Goal: Information Seeking & Learning: Find specific fact

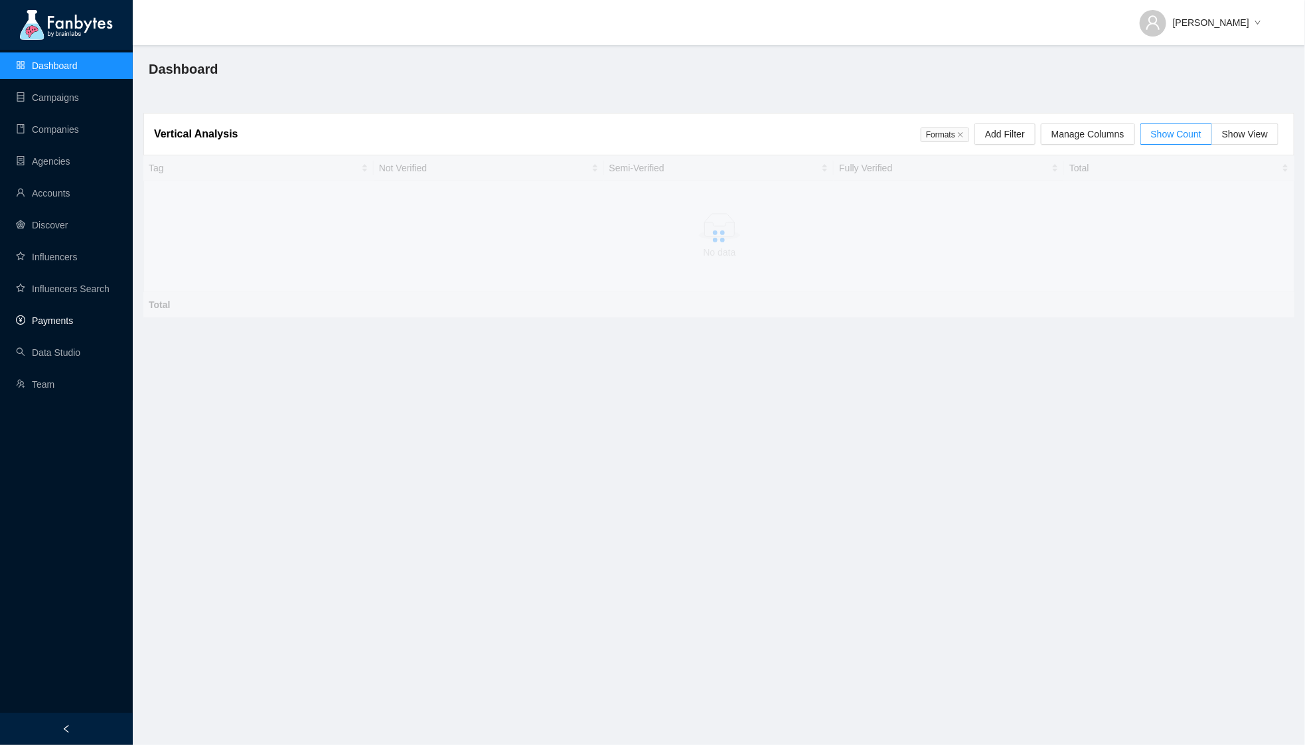
click at [62, 315] on link "Payments" at bounding box center [44, 320] width 57 height 11
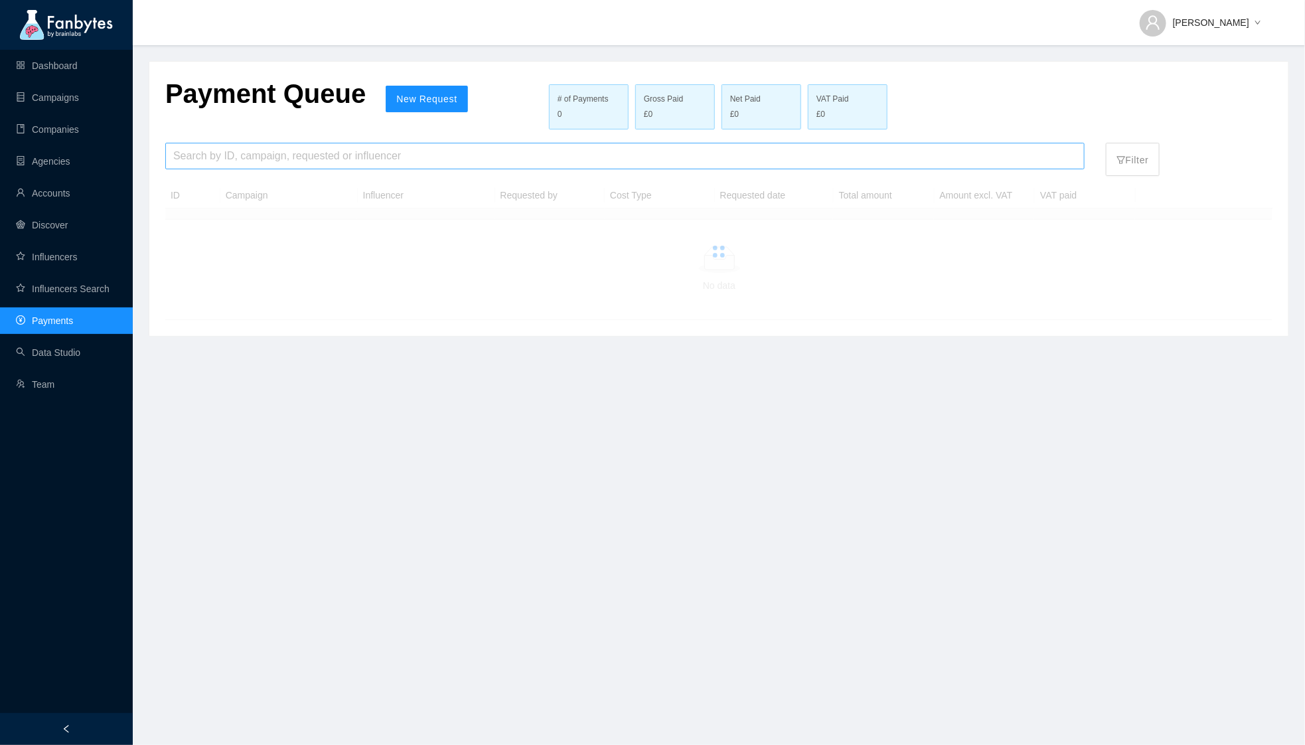
click at [234, 146] on input "search" at bounding box center [625, 155] width 904 height 25
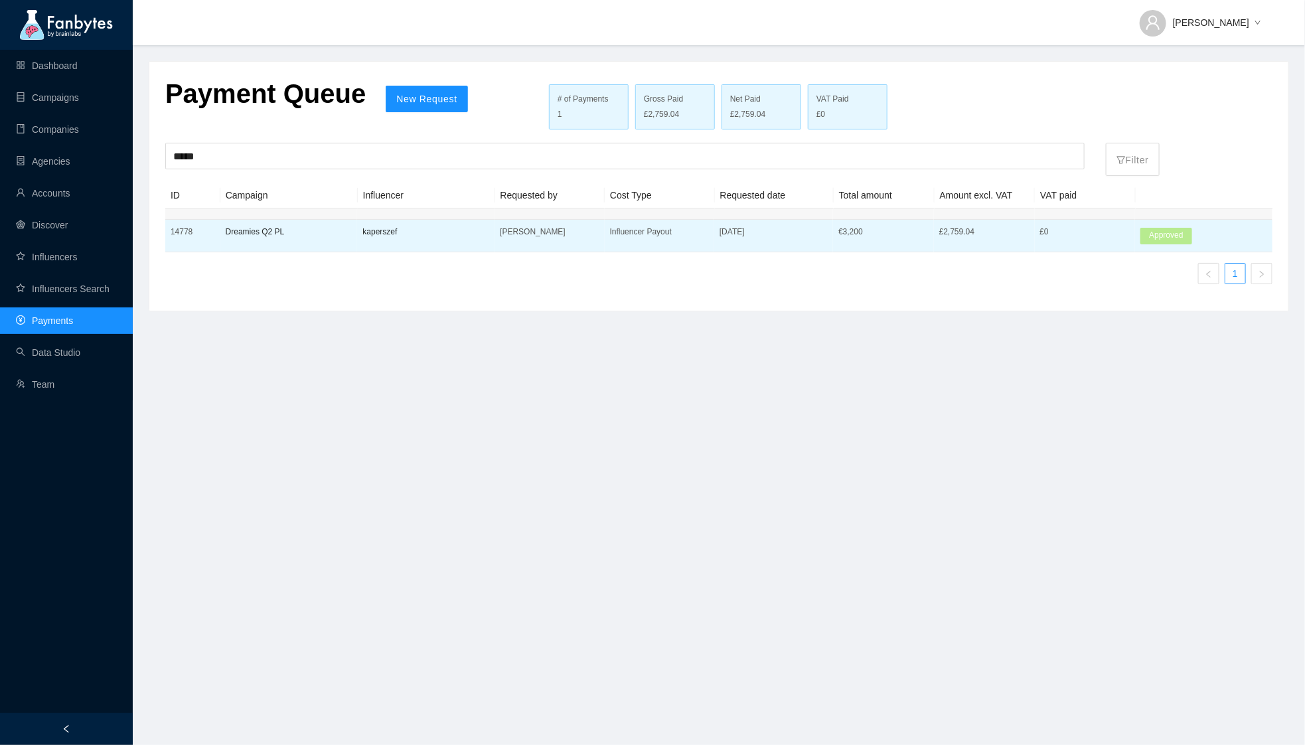
drag, startPoint x: 811, startPoint y: 230, endPoint x: 902, endPoint y: 230, distance: 90.3
click at [902, 230] on tr "14778 Dreamies Q2 PL kaperszef [PERSON_NAME] Influencer Payout [DATE] € 3,200 £…" at bounding box center [718, 236] width 1107 height 33
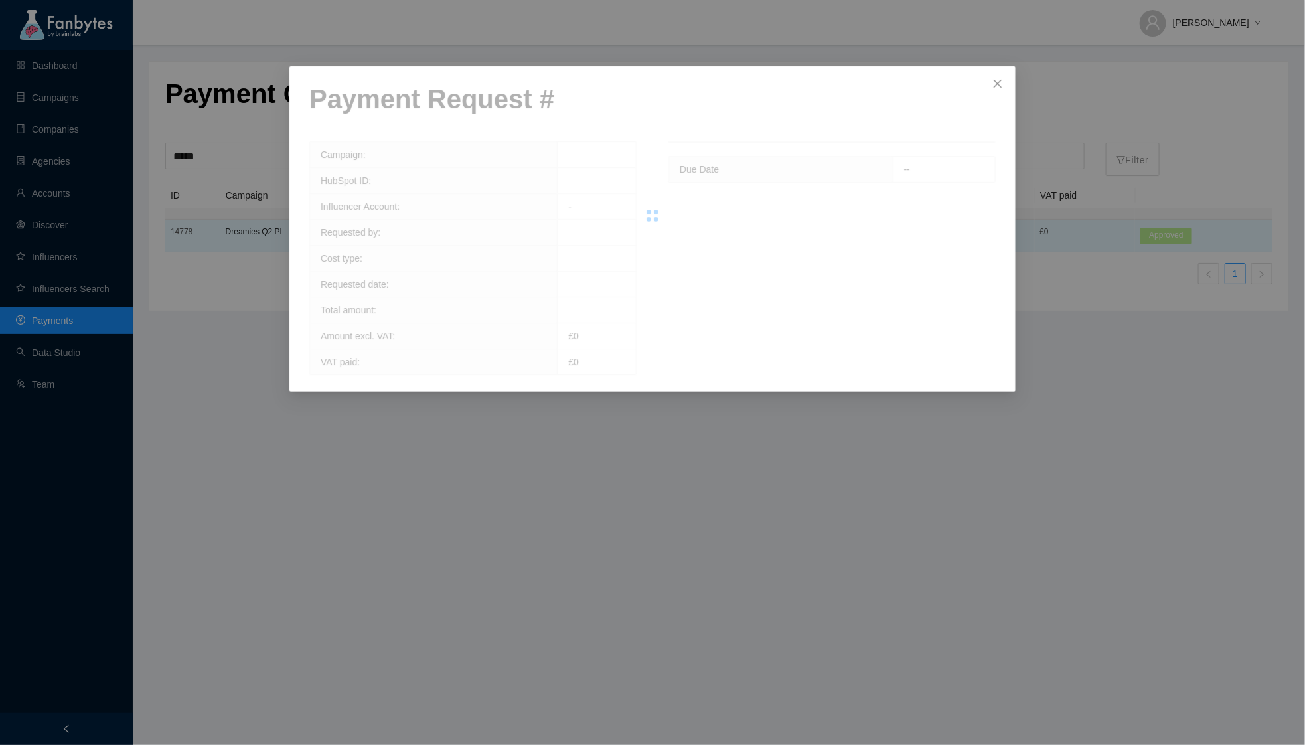
copy tr "€ 3,200"
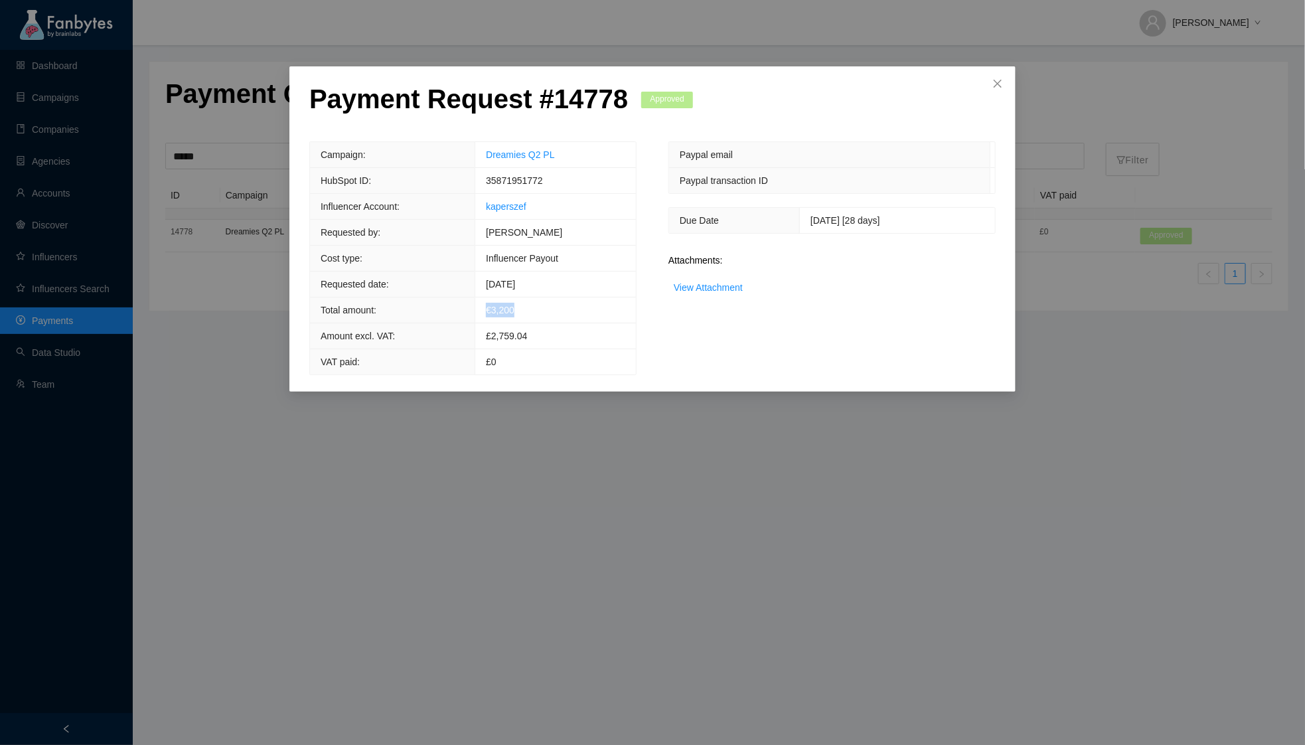
drag, startPoint x: 543, startPoint y: 309, endPoint x: 491, endPoint y: 309, distance: 51.8
click at [490, 308] on td "€ 3,200" at bounding box center [555, 310] width 161 height 26
copy span "€ 3,200"
click at [153, 149] on div "Payment Request # 14778 Approved Campaign: Dreamies Q2 PL HubSpot ID: 358719517…" at bounding box center [652, 372] width 1305 height 745
drag, startPoint x: 1003, startPoint y: 81, endPoint x: 996, endPoint y: 98, distance: 18.7
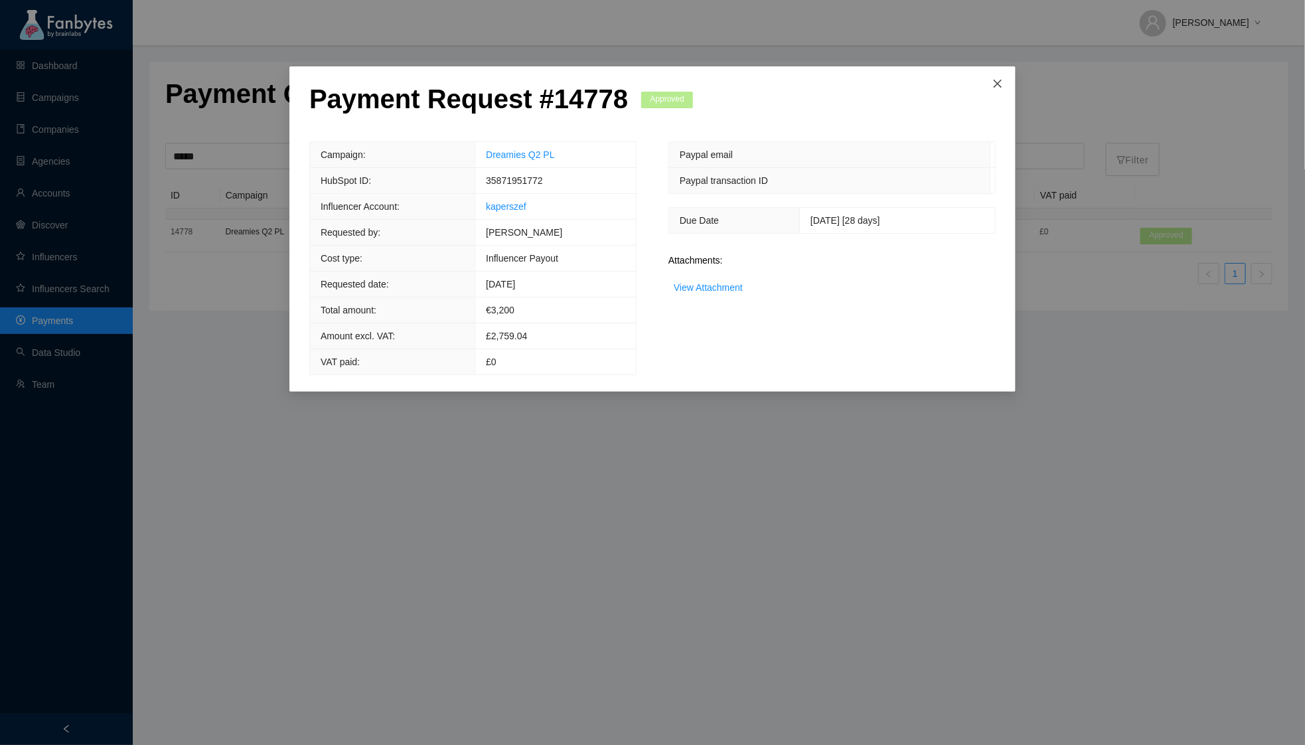
click at [1003, 80] on span "Close" at bounding box center [998, 84] width 36 height 36
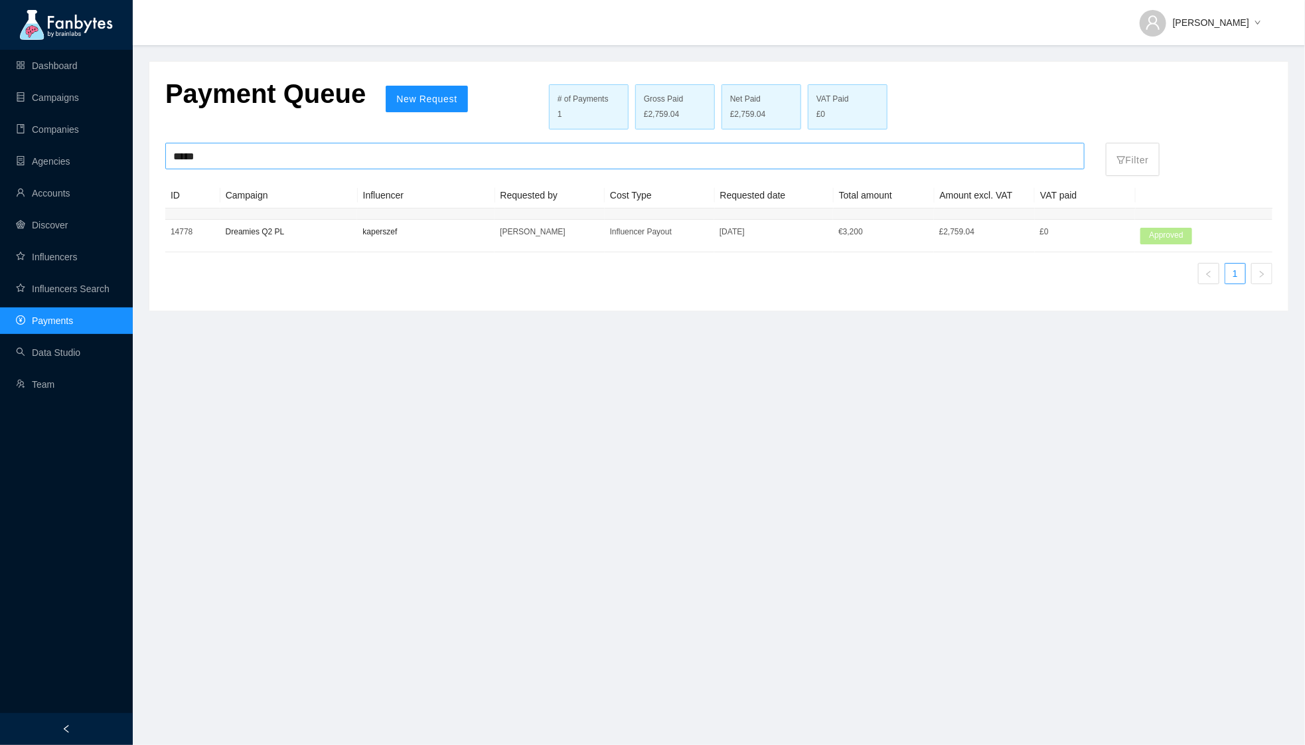
click at [942, 155] on input "*****" at bounding box center [625, 155] width 904 height 25
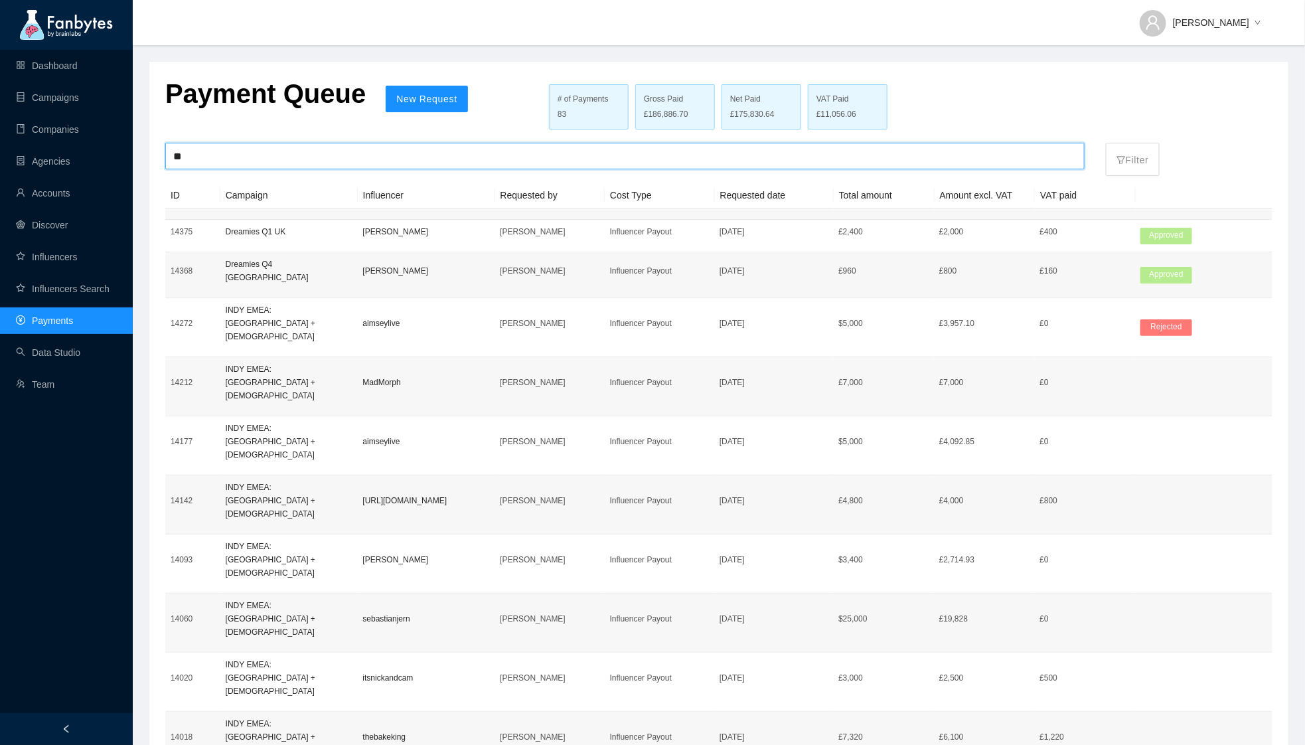
type input "*"
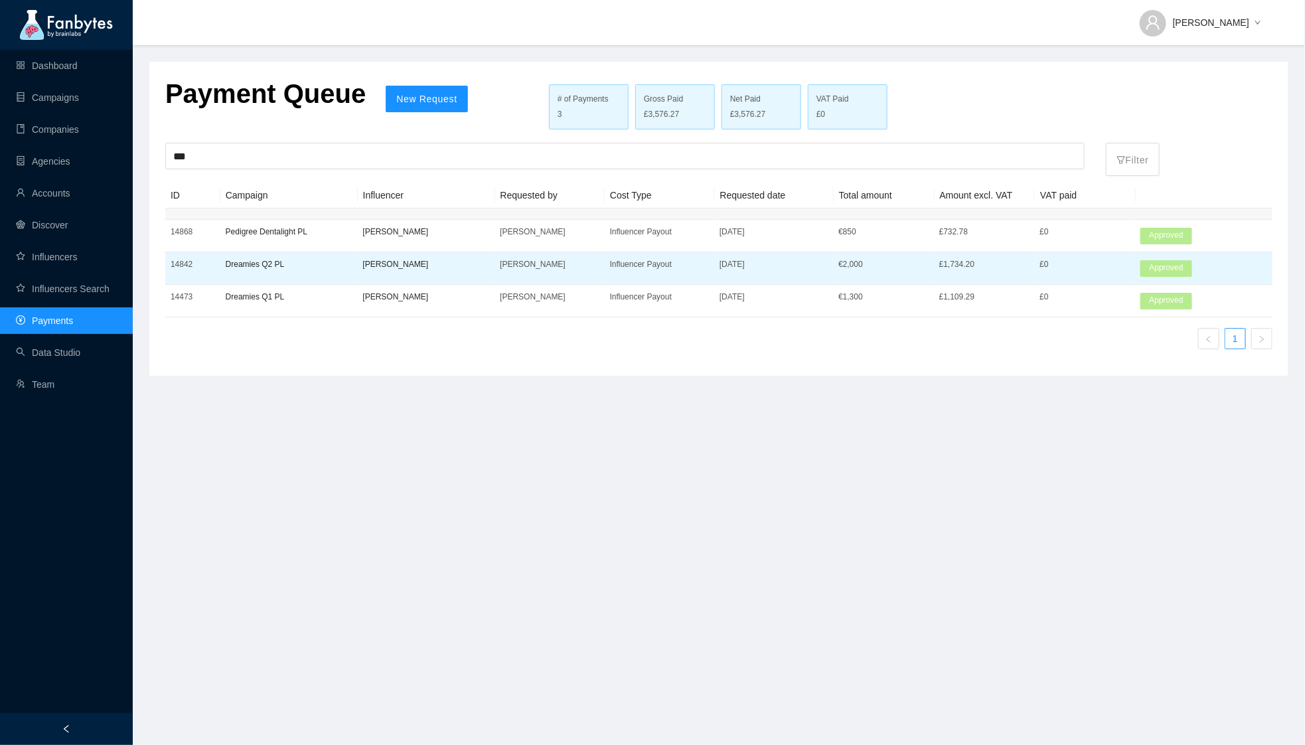
drag, startPoint x: 832, startPoint y: 261, endPoint x: 904, endPoint y: 261, distance: 71.7
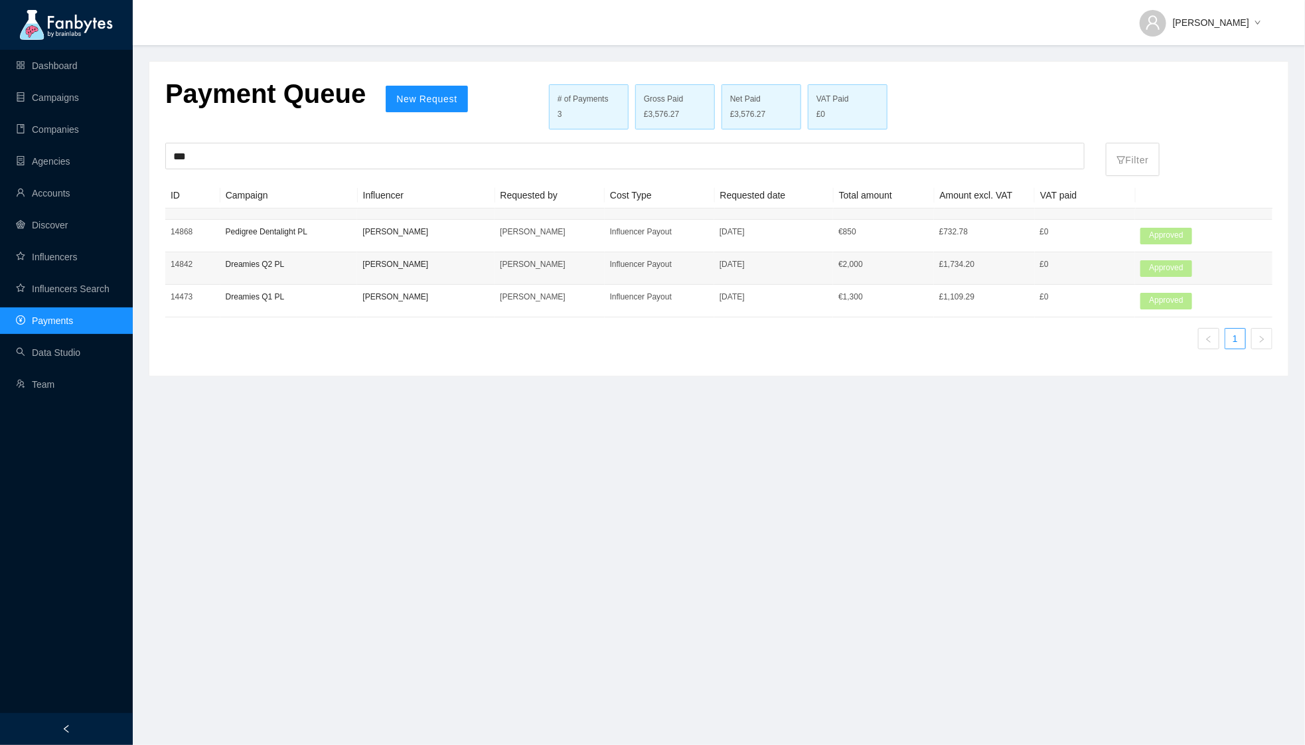
click at [905, 261] on tr "14842 Dreamies Q2 PL [PERSON_NAME] [PERSON_NAME] Influencer Payout [DATE] € 2,0…" at bounding box center [718, 268] width 1107 height 33
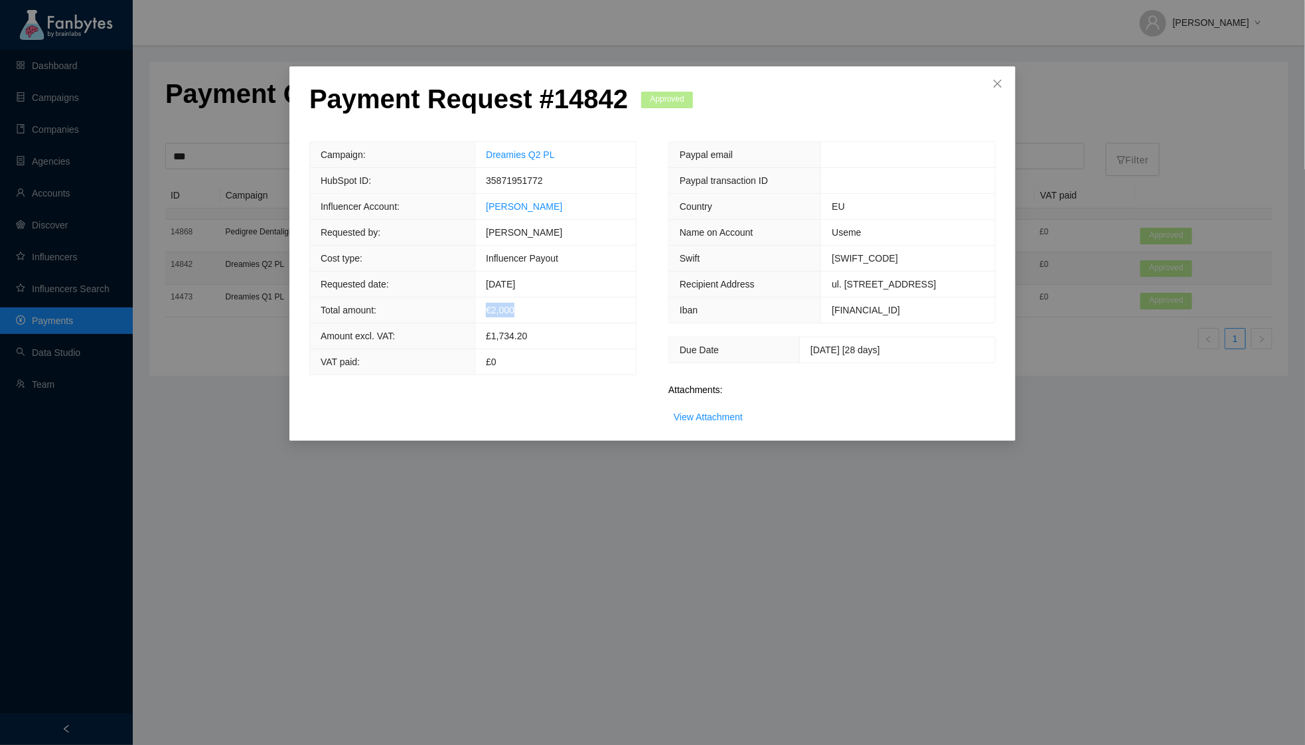
drag, startPoint x: 525, startPoint y: 306, endPoint x: 487, endPoint y: 306, distance: 37.8
click at [486, 306] on td "€ 2,000" at bounding box center [555, 310] width 161 height 26
copy span "€ 2,000"
click at [414, 471] on div "Payment Request # 14842 Approved Campaign: Dreamies Q2 PL HubSpot ID: 358719517…" at bounding box center [652, 372] width 1305 height 745
click at [222, 155] on div "Payment Request # 14842 Approved Campaign: Dreamies Q2 PL HubSpot ID: 358719517…" at bounding box center [652, 372] width 1305 height 745
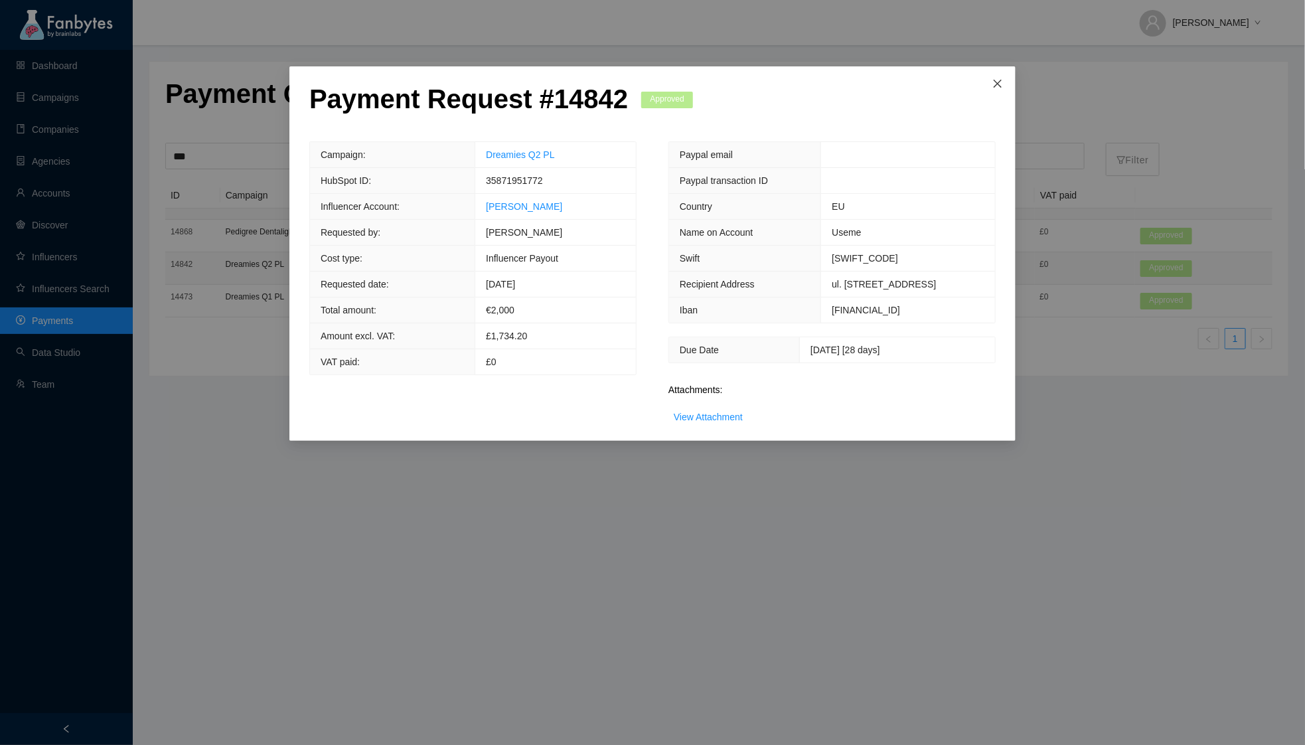
click at [1011, 82] on span "Close" at bounding box center [998, 84] width 36 height 36
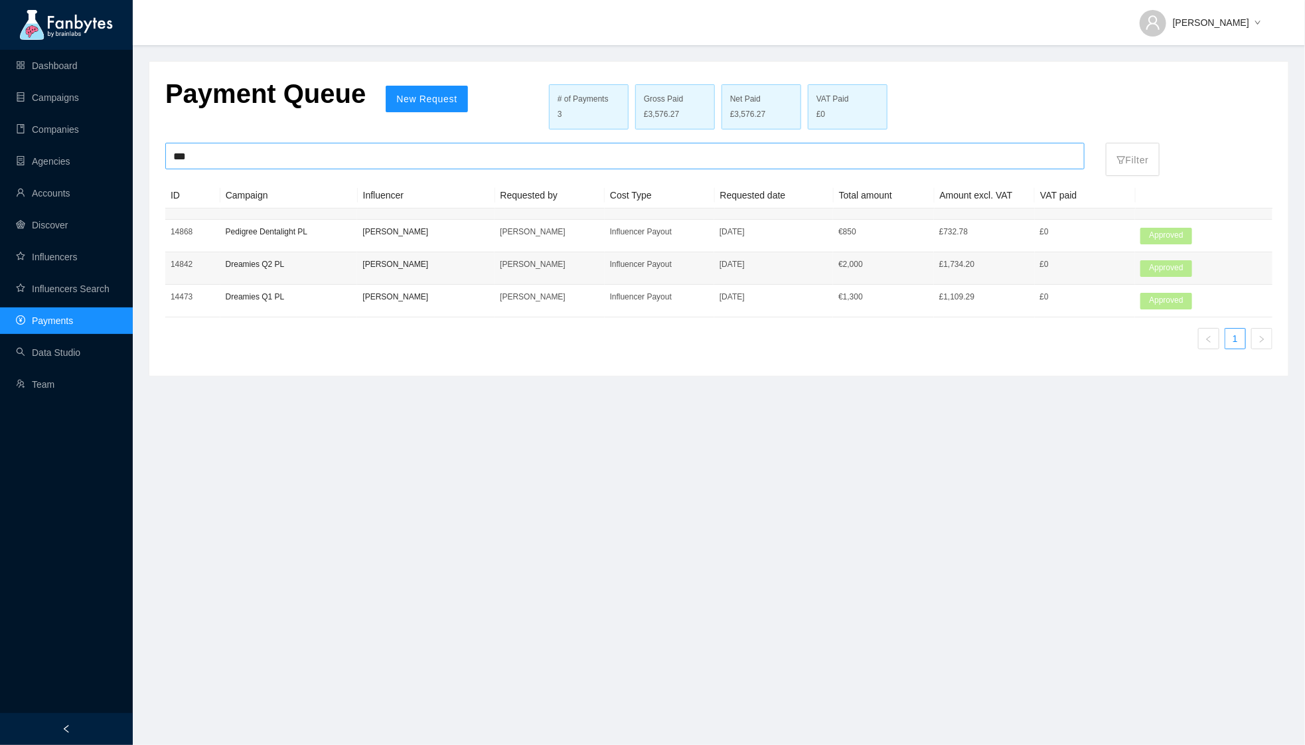
click at [923, 157] on input "***" at bounding box center [625, 155] width 904 height 25
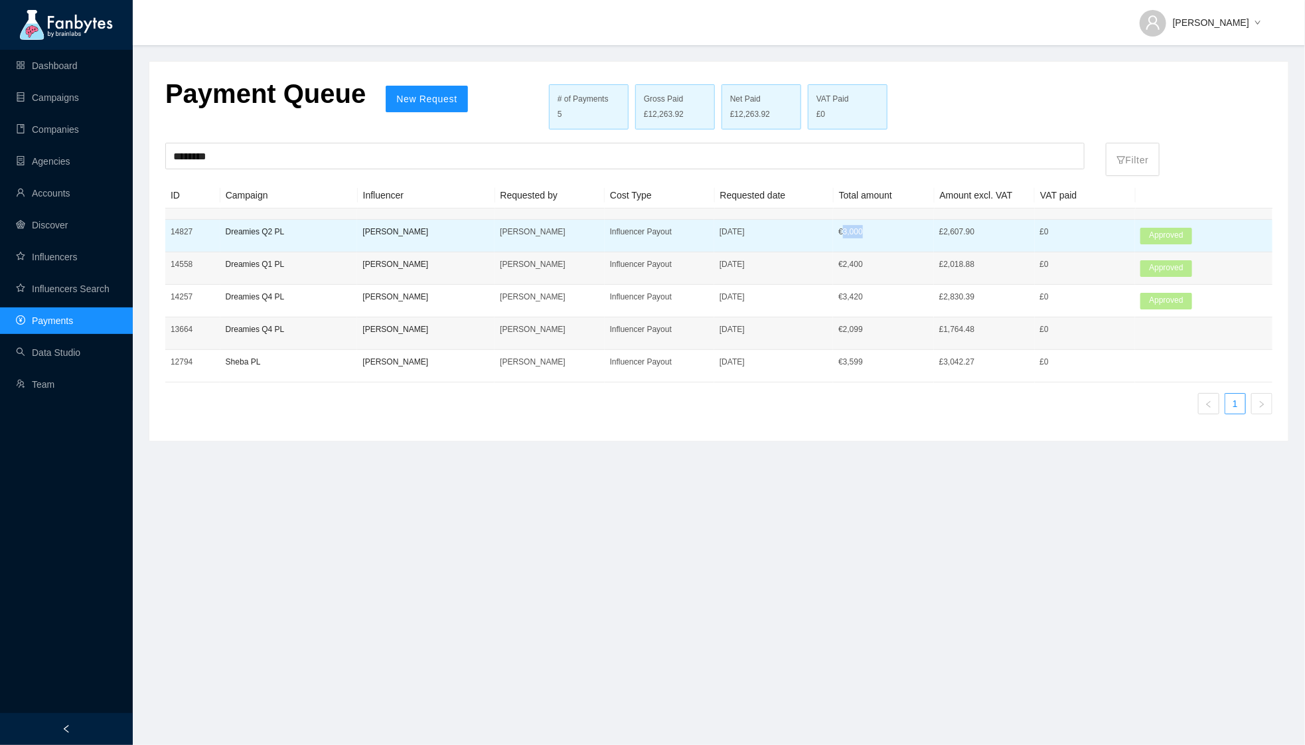
drag, startPoint x: 845, startPoint y: 226, endPoint x: 884, endPoint y: 226, distance: 39.2
click at [884, 226] on p "€ 3,000" at bounding box center [884, 231] width 90 height 13
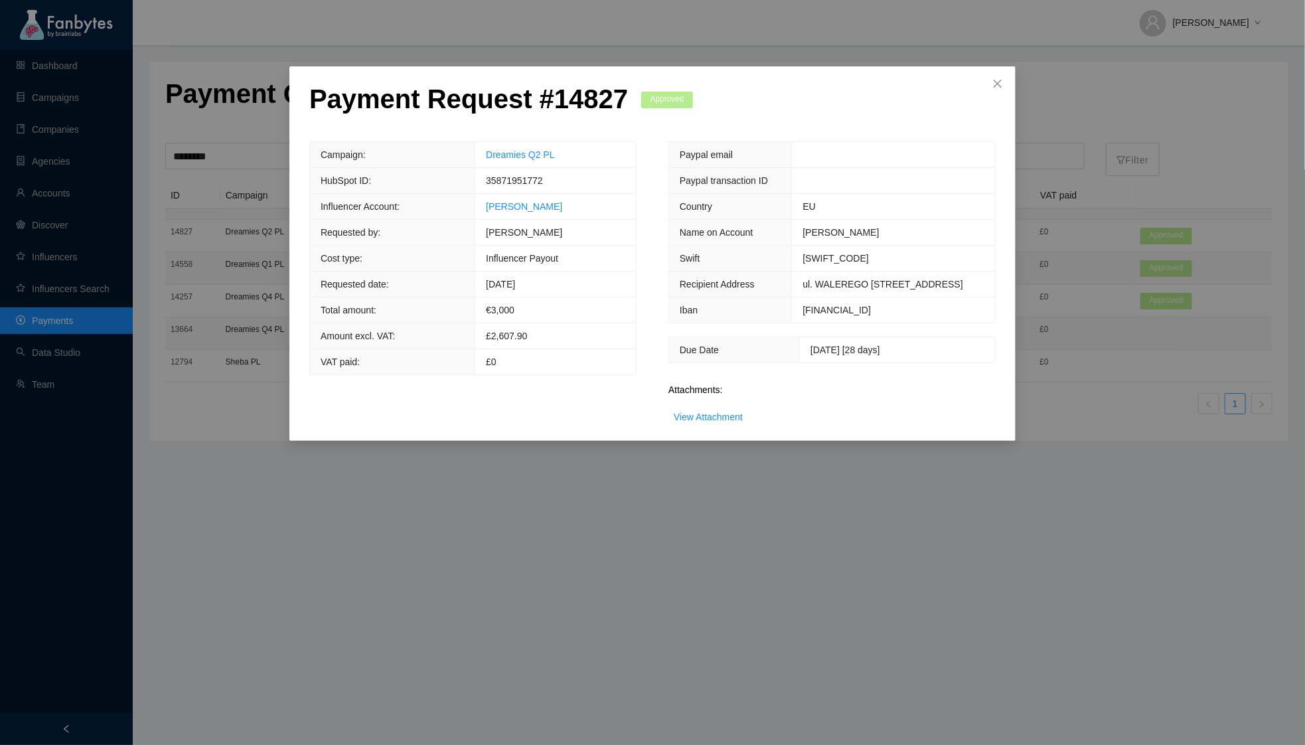
drag, startPoint x: 263, startPoint y: 135, endPoint x: 263, endPoint y: 144, distance: 8.6
click at [263, 135] on div "Payment Request # 14827 Approved Campaign: Dreamies Q2 PL HubSpot ID: 358719517…" at bounding box center [652, 372] width 1305 height 745
click at [203, 157] on div "Payment Request # 14827 Approved Campaign: Dreamies Q2 PL HubSpot ID: 358719517…" at bounding box center [652, 372] width 1305 height 745
click at [1004, 86] on span "Close" at bounding box center [998, 84] width 36 height 36
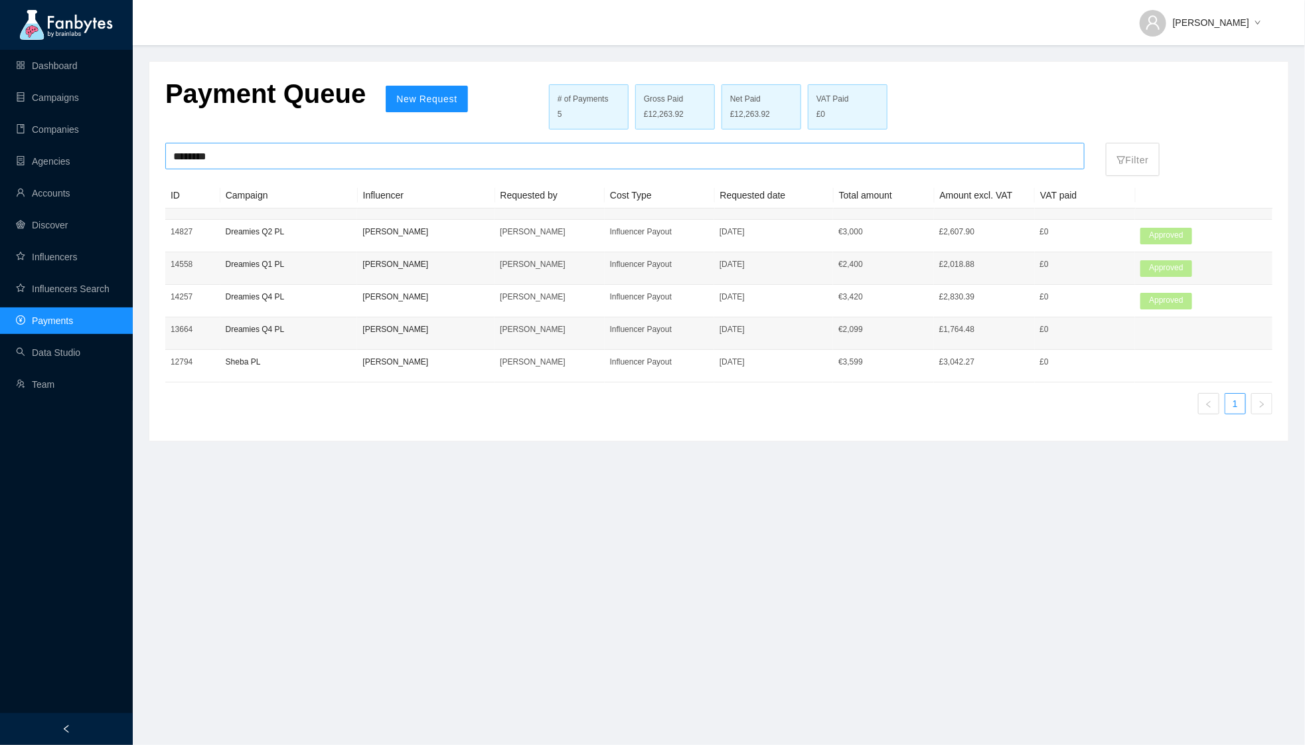
click at [870, 159] on input "********" at bounding box center [625, 155] width 904 height 25
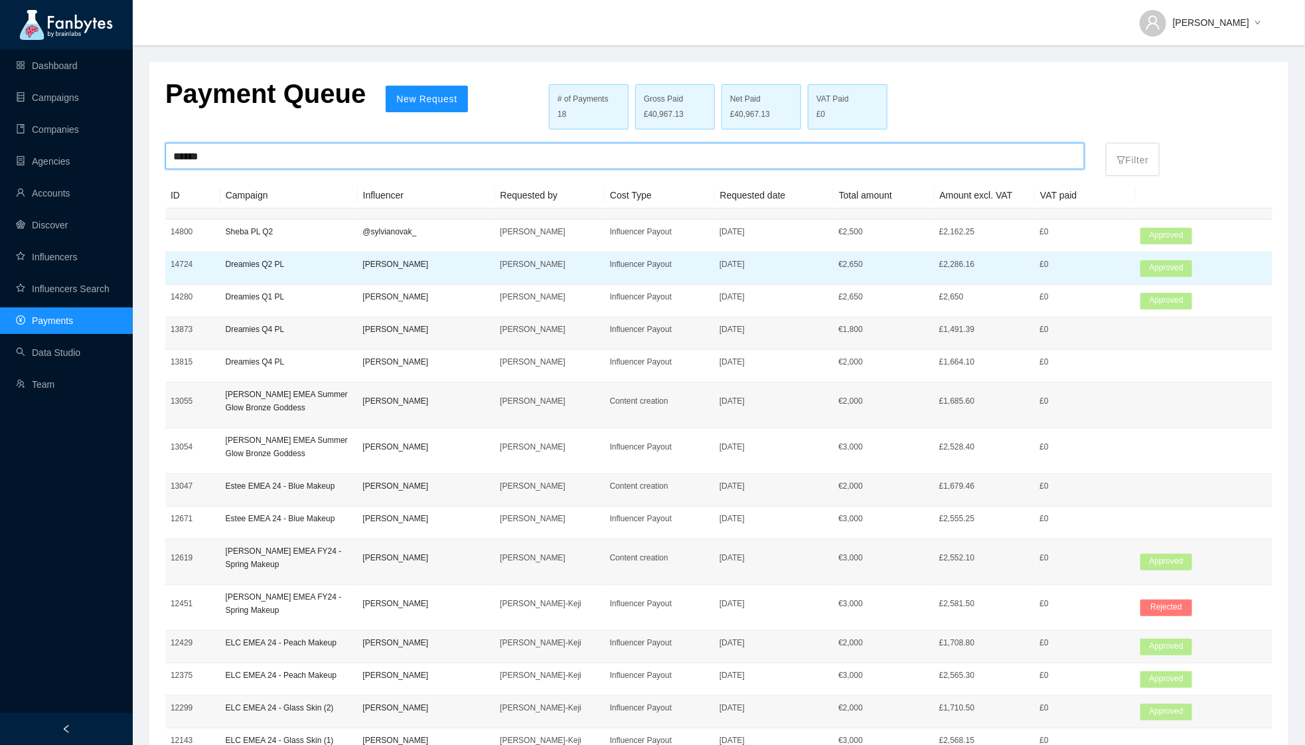
type input "******"
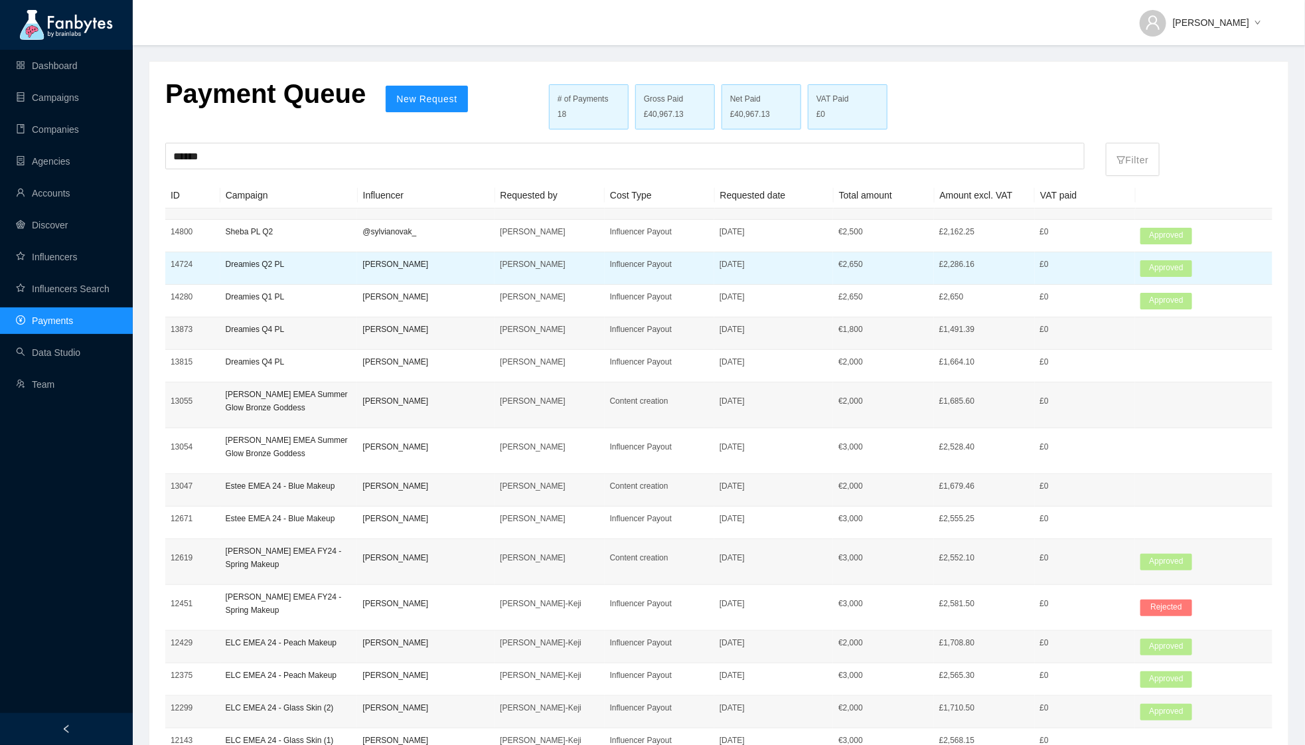
drag, startPoint x: 885, startPoint y: 267, endPoint x: 829, endPoint y: 267, distance: 56.4
click at [829, 267] on tr "14724 Dreamies Q2 PL [PERSON_NAME] [PERSON_NAME] Influencer Payout [DATE] € 2,6…" at bounding box center [718, 268] width 1107 height 33
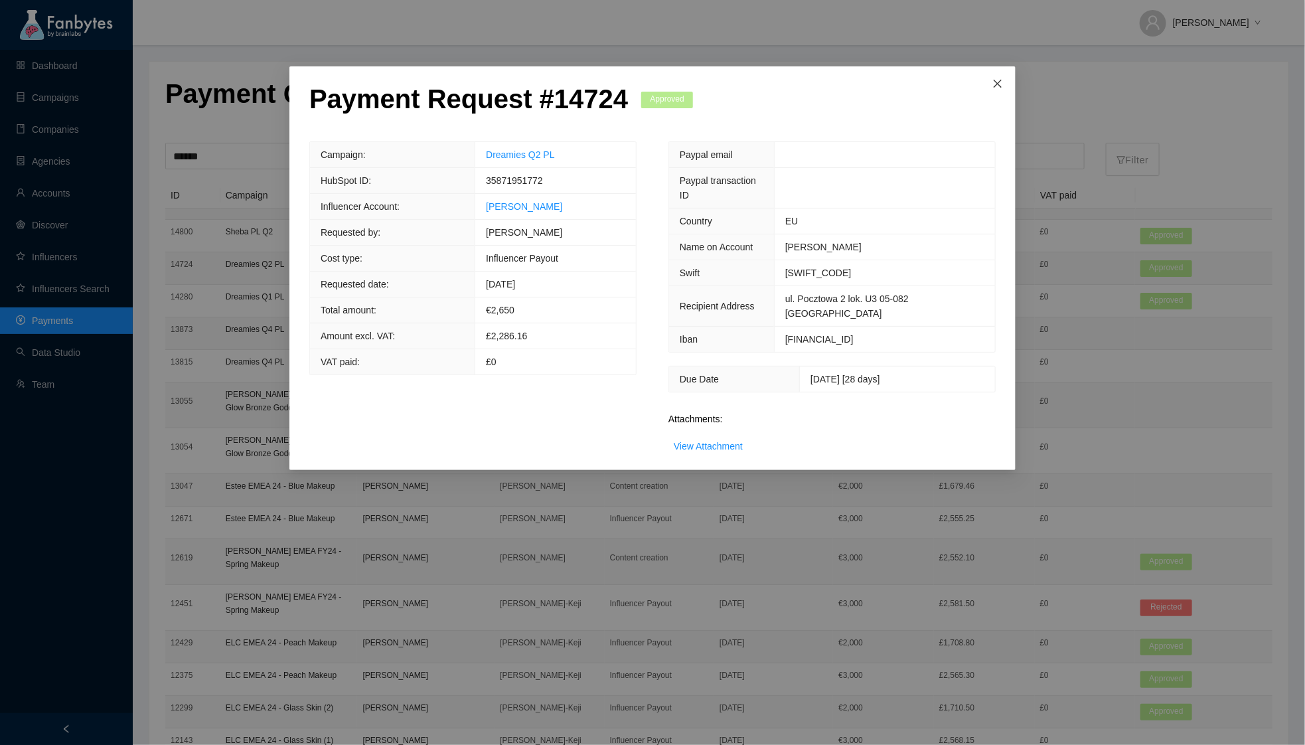
click at [993, 82] on icon "close" at bounding box center [998, 83] width 11 height 11
